Goal: Task Accomplishment & Management: Manage account settings

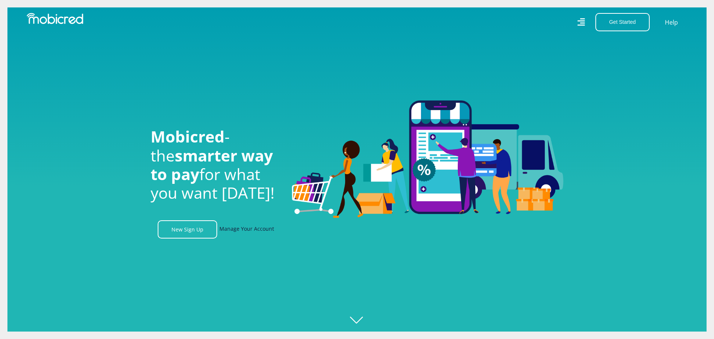
click at [247, 228] on link "Manage Your Account" at bounding box center [246, 229] width 55 height 18
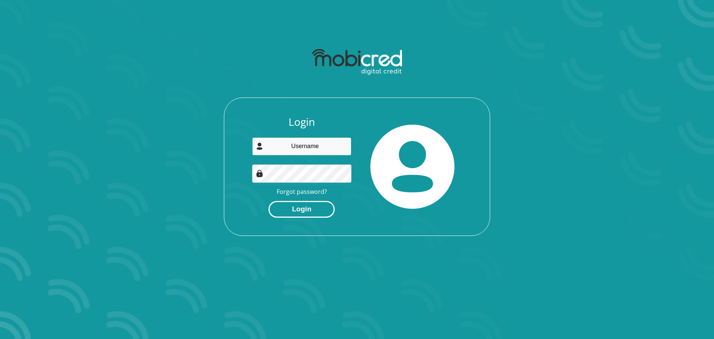
type input "charltonj@kromco.co.za"
click at [305, 208] on button "Login" at bounding box center [302, 209] width 66 height 17
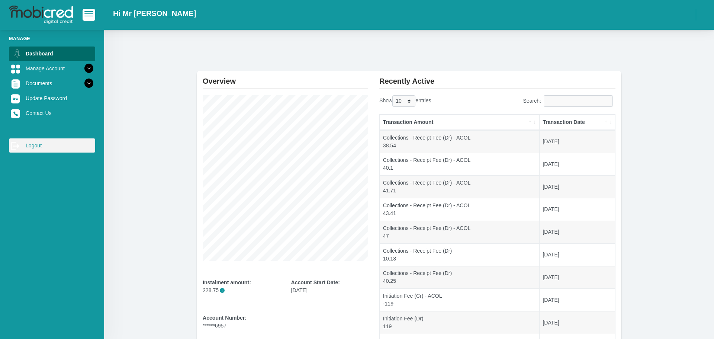
click at [35, 149] on link "log out Logout" at bounding box center [52, 145] width 86 height 14
